Goal: Download file/media

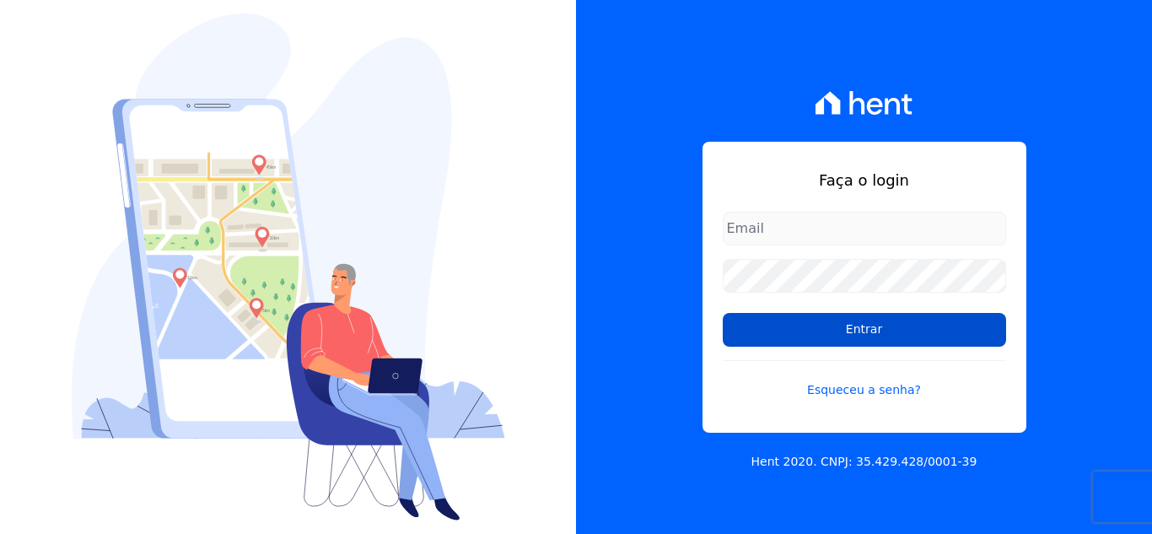
type input "[EMAIL_ADDRESS][DOMAIN_NAME]"
click at [832, 338] on input "Entrar" at bounding box center [864, 330] width 283 height 34
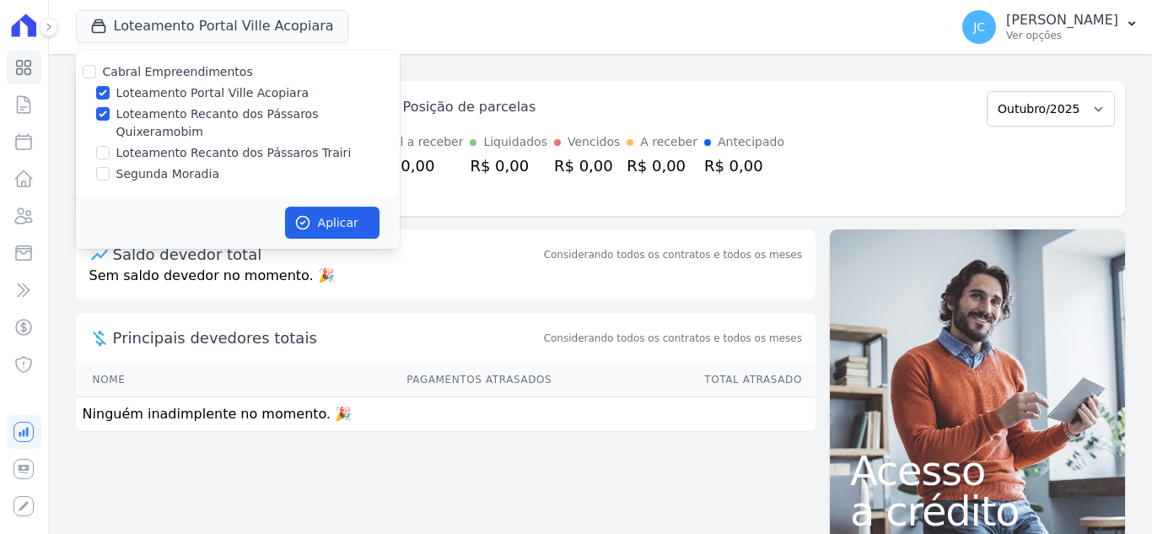
drag, startPoint x: 151, startPoint y: 90, endPoint x: 302, endPoint y: 219, distance: 198.5
click at [152, 90] on label "Loteamento Portal Ville Acopiara" at bounding box center [212, 93] width 192 height 18
click at [110, 90] on input "Loteamento Portal Ville Acopiara" at bounding box center [102, 92] width 13 height 13
checkbox input "false"
click at [328, 207] on button "Aplicar" at bounding box center [332, 223] width 94 height 32
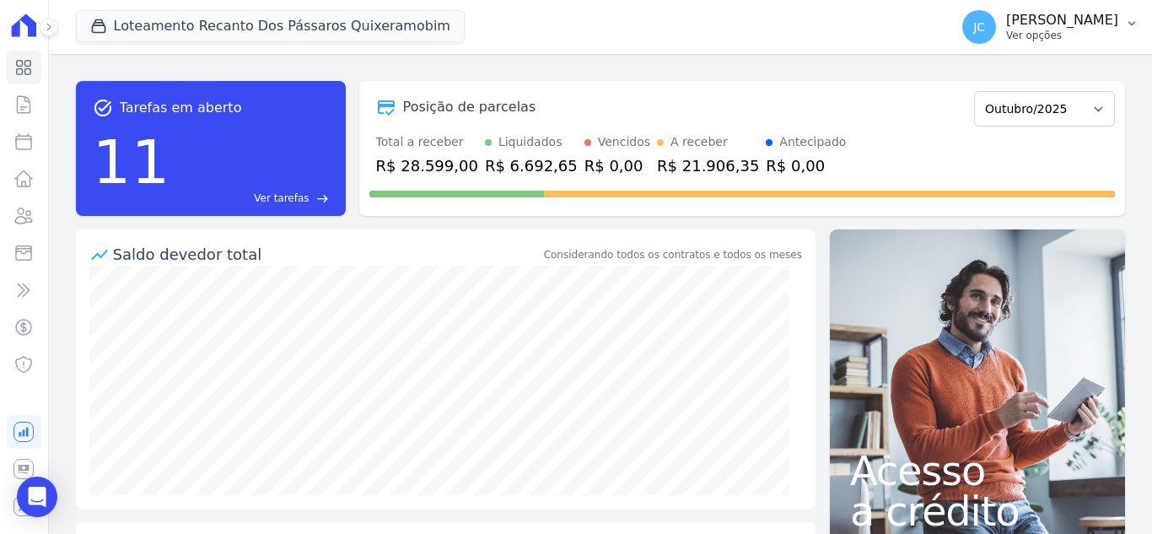
click at [1088, 19] on p "[PERSON_NAME]" at bounding box center [1062, 20] width 112 height 17
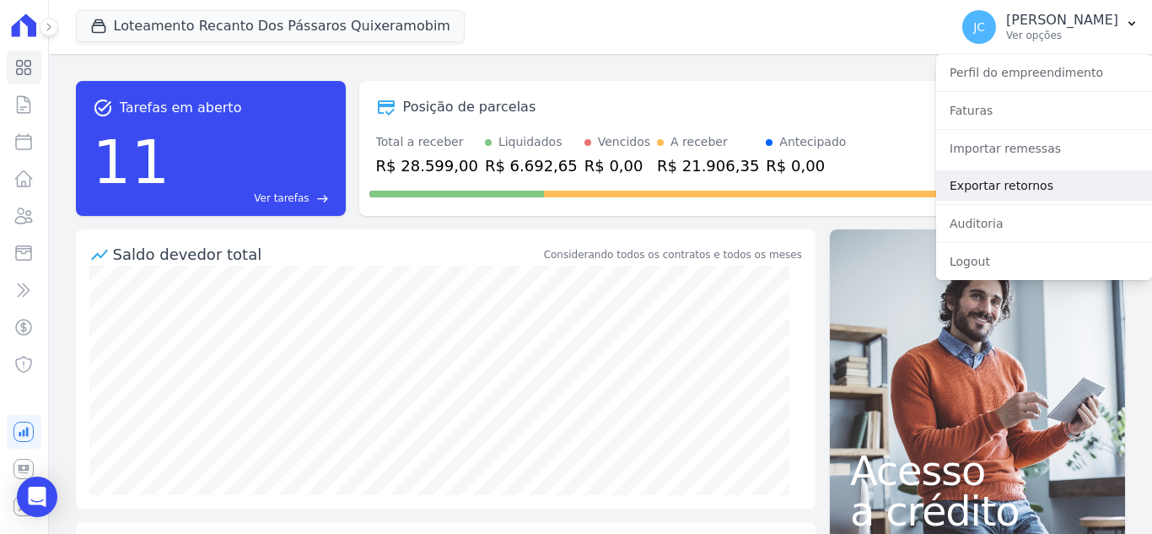
drag, startPoint x: 1031, startPoint y: 186, endPoint x: 1040, endPoint y: 181, distance: 10.6
click at [1031, 185] on link "Exportar retornos" at bounding box center [1044, 185] width 216 height 30
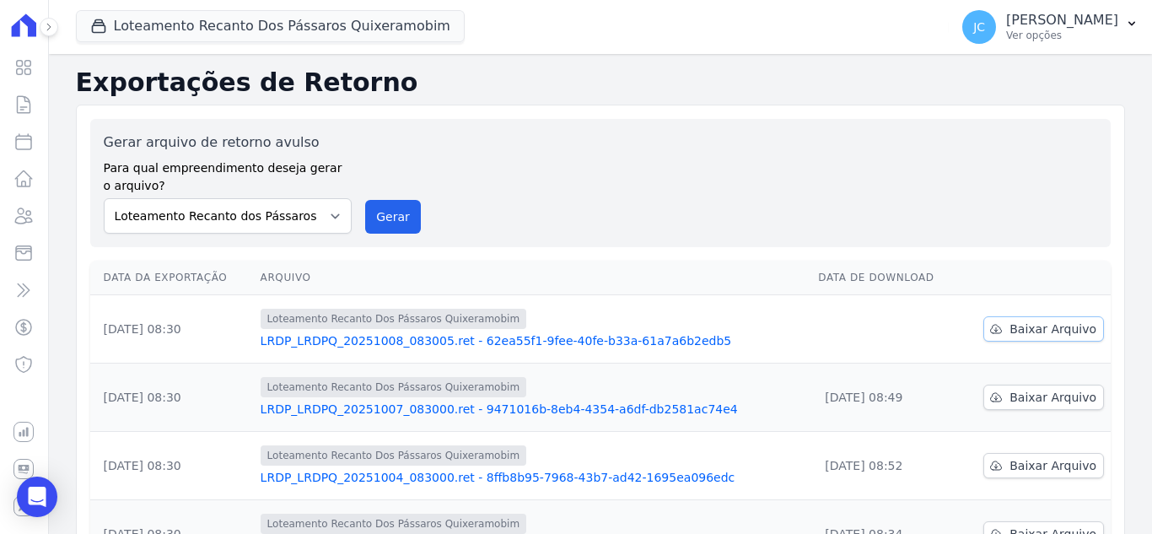
click at [1015, 334] on span "Baixar Arquivo" at bounding box center [1052, 328] width 87 height 17
click at [378, 24] on button "Loteamento Recanto Dos Pássaros Quixeramobim" at bounding box center [270, 26] width 389 height 32
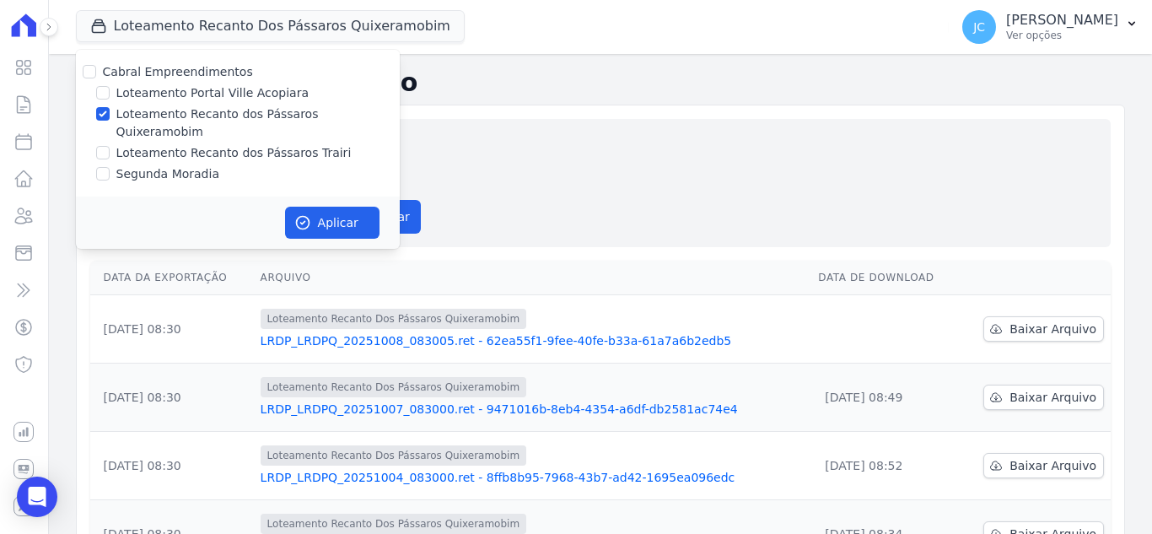
click at [202, 121] on label "Loteamento Recanto dos Pássaros Quixeramobim" at bounding box center [257, 122] width 283 height 35
click at [110, 121] on input "Loteamento Recanto dos Pássaros Quixeramobim" at bounding box center [102, 113] width 13 height 13
checkbox input "false"
click at [169, 146] on div "Cabral Empreendimentos Loteamento Portal Ville Acopiara Loteamento Recanto dos …" at bounding box center [238, 123] width 324 height 147
click at [188, 144] on label "Loteamento Recanto dos Pássaros Trairi" at bounding box center [233, 153] width 235 height 18
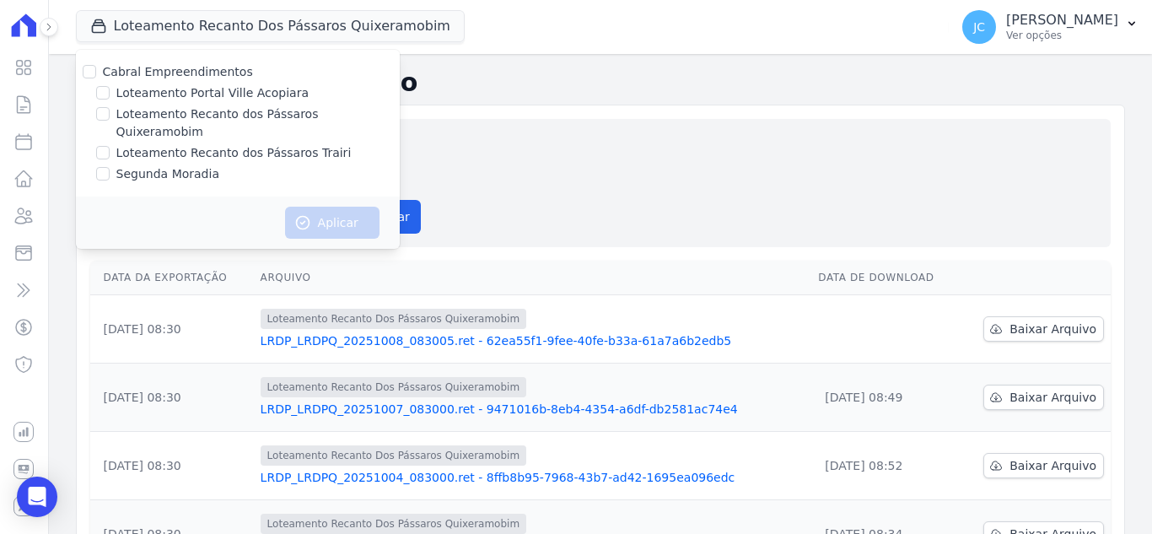
click at [110, 146] on input "Loteamento Recanto dos Pássaros Trairi" at bounding box center [102, 152] width 13 height 13
checkbox input "true"
click at [350, 207] on button "Aplicar" at bounding box center [332, 223] width 94 height 32
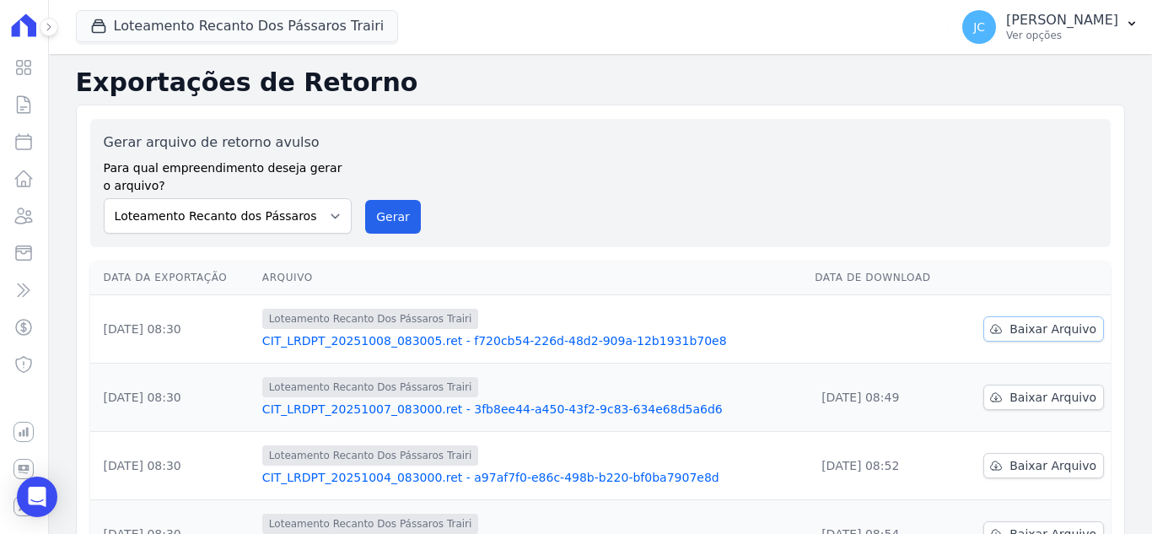
click at [1024, 332] on span "Baixar Arquivo" at bounding box center [1052, 328] width 87 height 17
